Goal: Navigation & Orientation: Find specific page/section

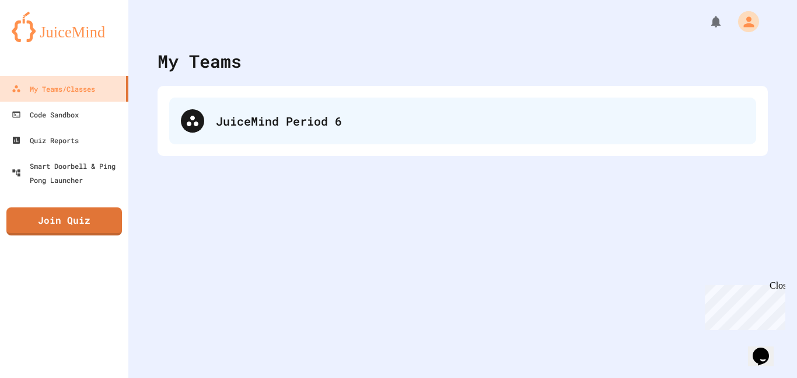
click at [244, 105] on div "JuiceMind Period 6" at bounding box center [462, 120] width 587 height 47
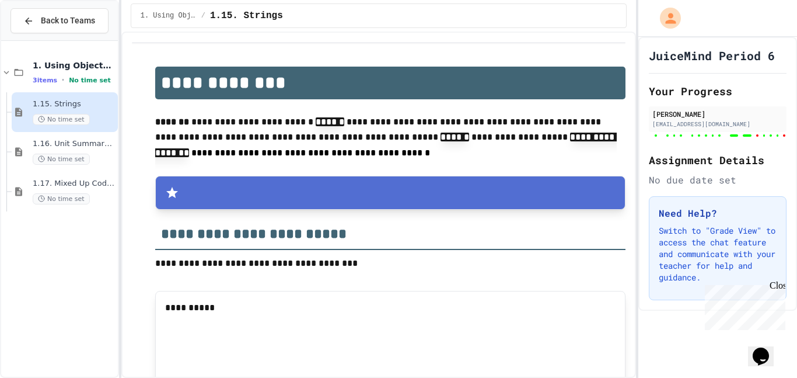
click at [103, 140] on span "1.16. Unit Summary 1a (1.1-1.6)" at bounding box center [74, 144] width 83 height 10
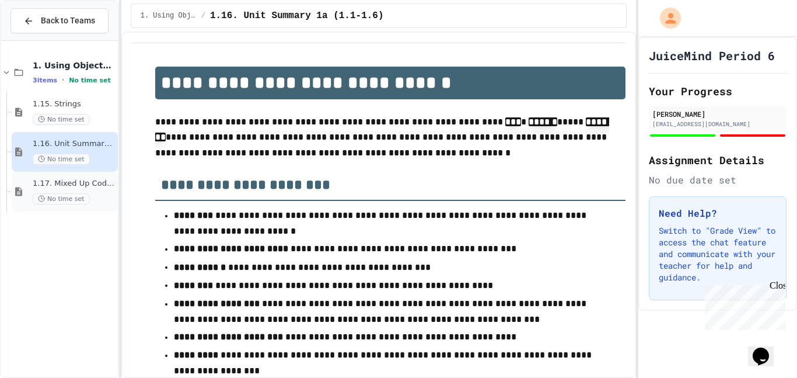
click at [97, 179] on span "1.17. Mixed Up Code Practice 1.1-1.6" at bounding box center [74, 184] width 83 height 10
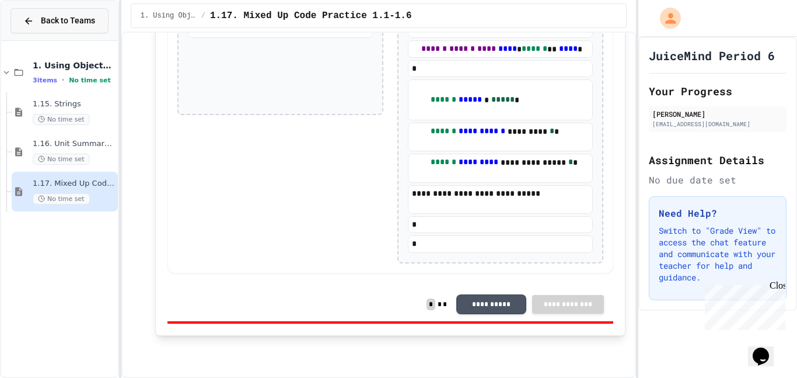
scroll to position [6099, 0]
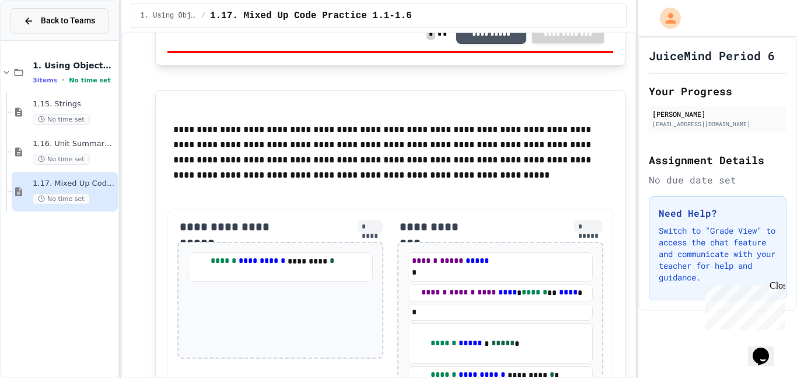
click at [75, 19] on span "Back to Teams" at bounding box center [68, 21] width 54 height 12
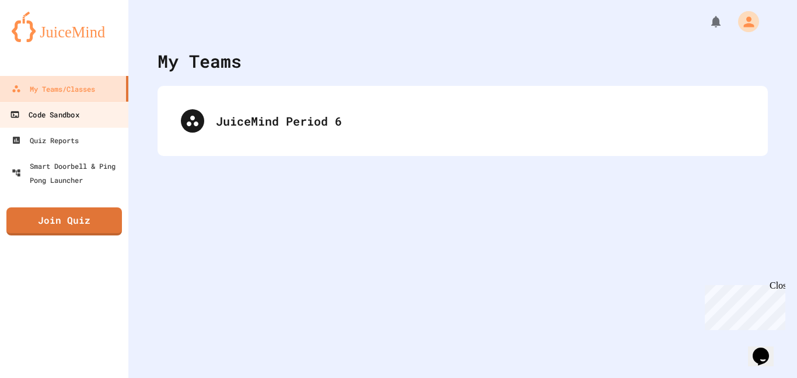
click at [67, 106] on link "Code Sandbox" at bounding box center [64, 114] width 132 height 26
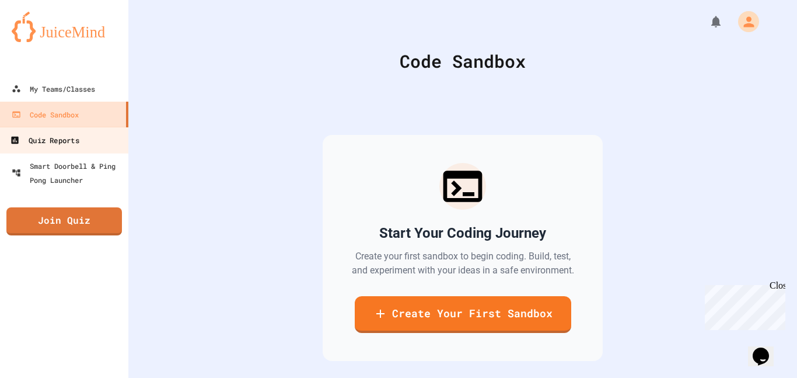
click at [71, 128] on link "Quiz Reports" at bounding box center [64, 140] width 132 height 26
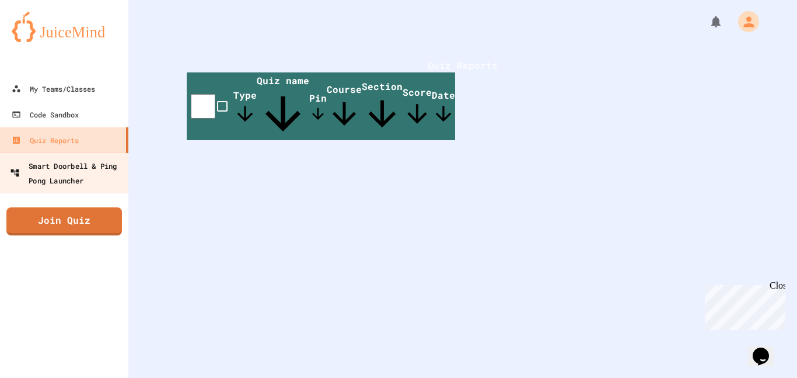
click at [81, 176] on div "Smart Doorbell & Ping Pong Launcher" at bounding box center [68, 172] width 116 height 29
